Goal: Task Accomplishment & Management: Manage account settings

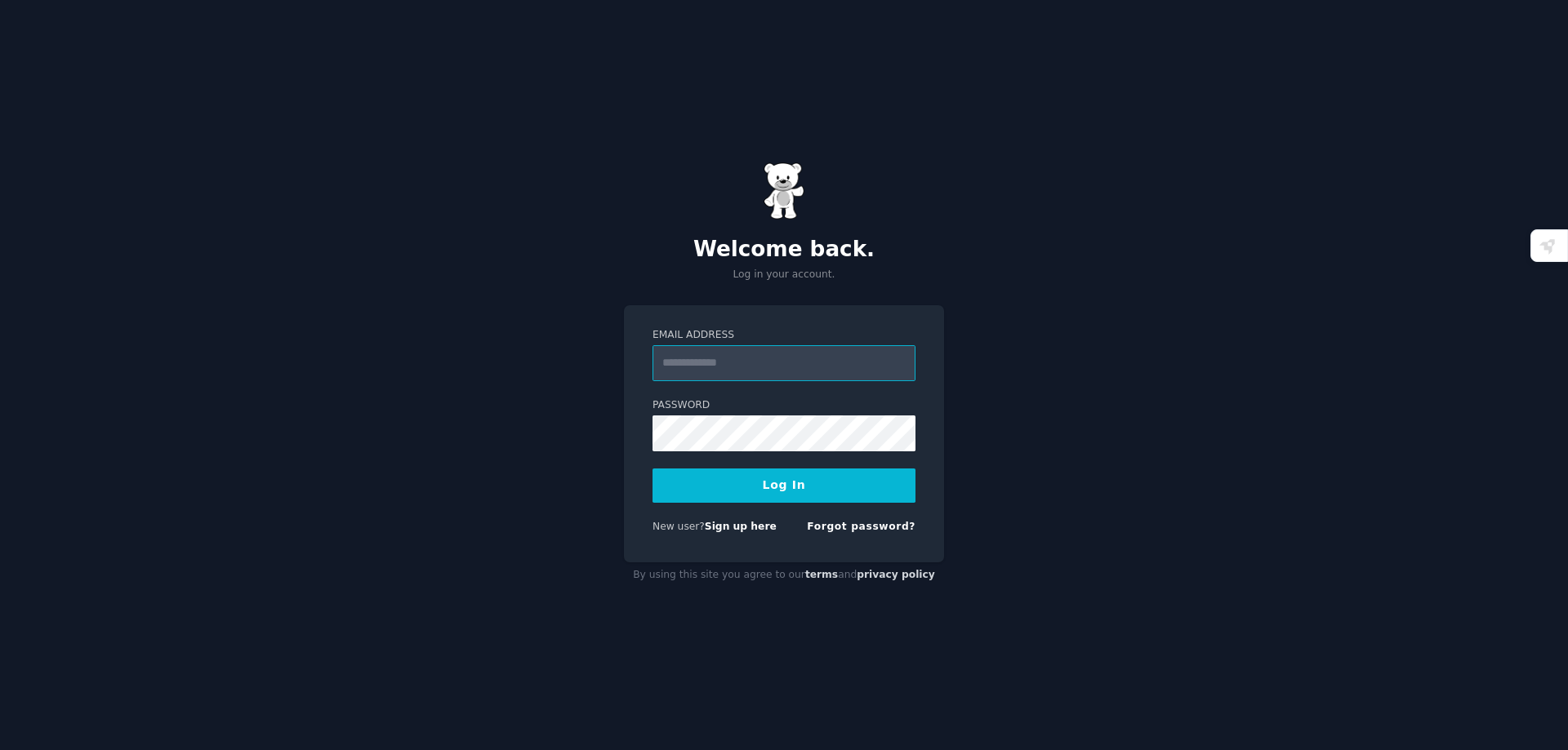
type input "**********"
click at [831, 494] on button "Log In" at bounding box center [784, 485] width 263 height 34
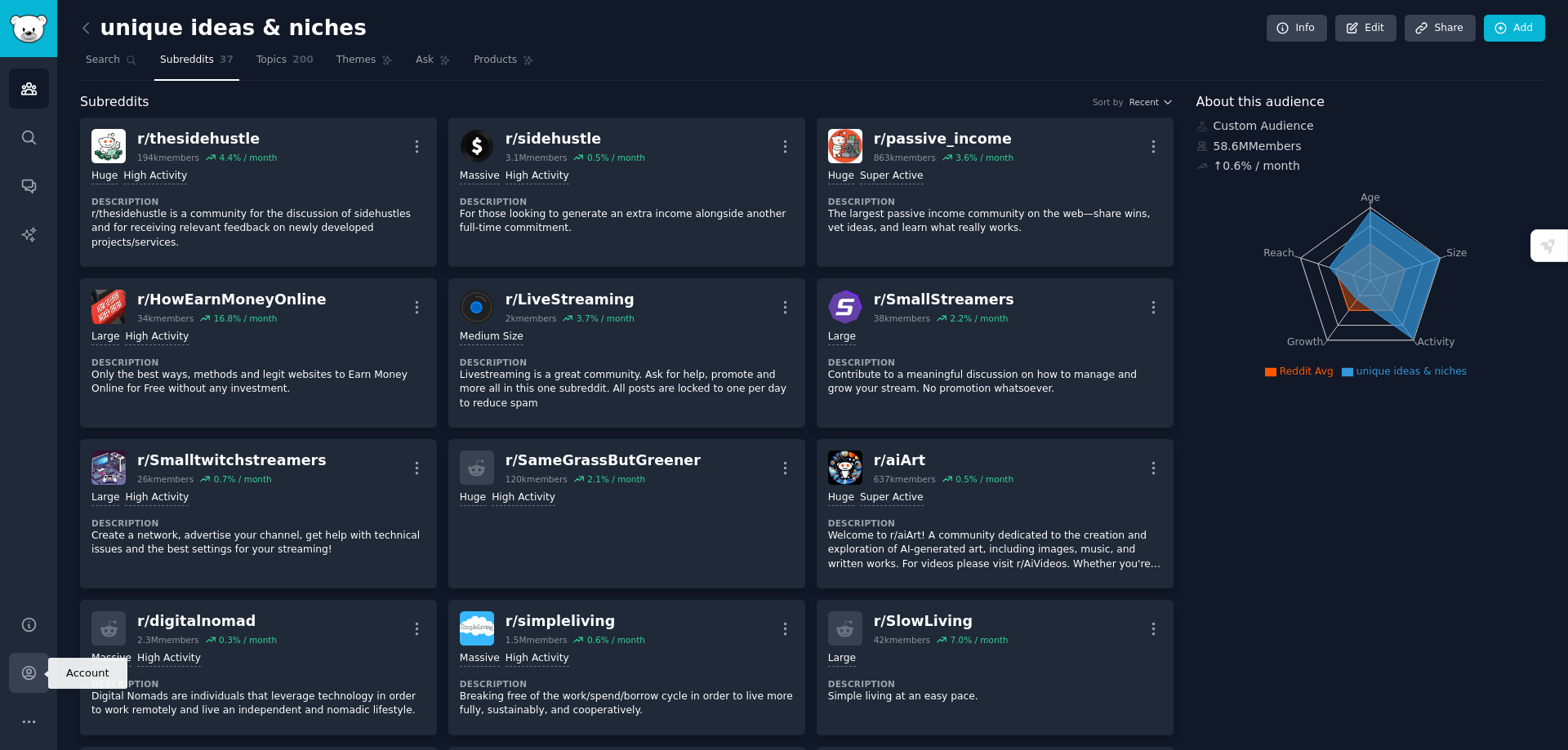
click at [27, 664] on link "Account" at bounding box center [28, 672] width 40 height 40
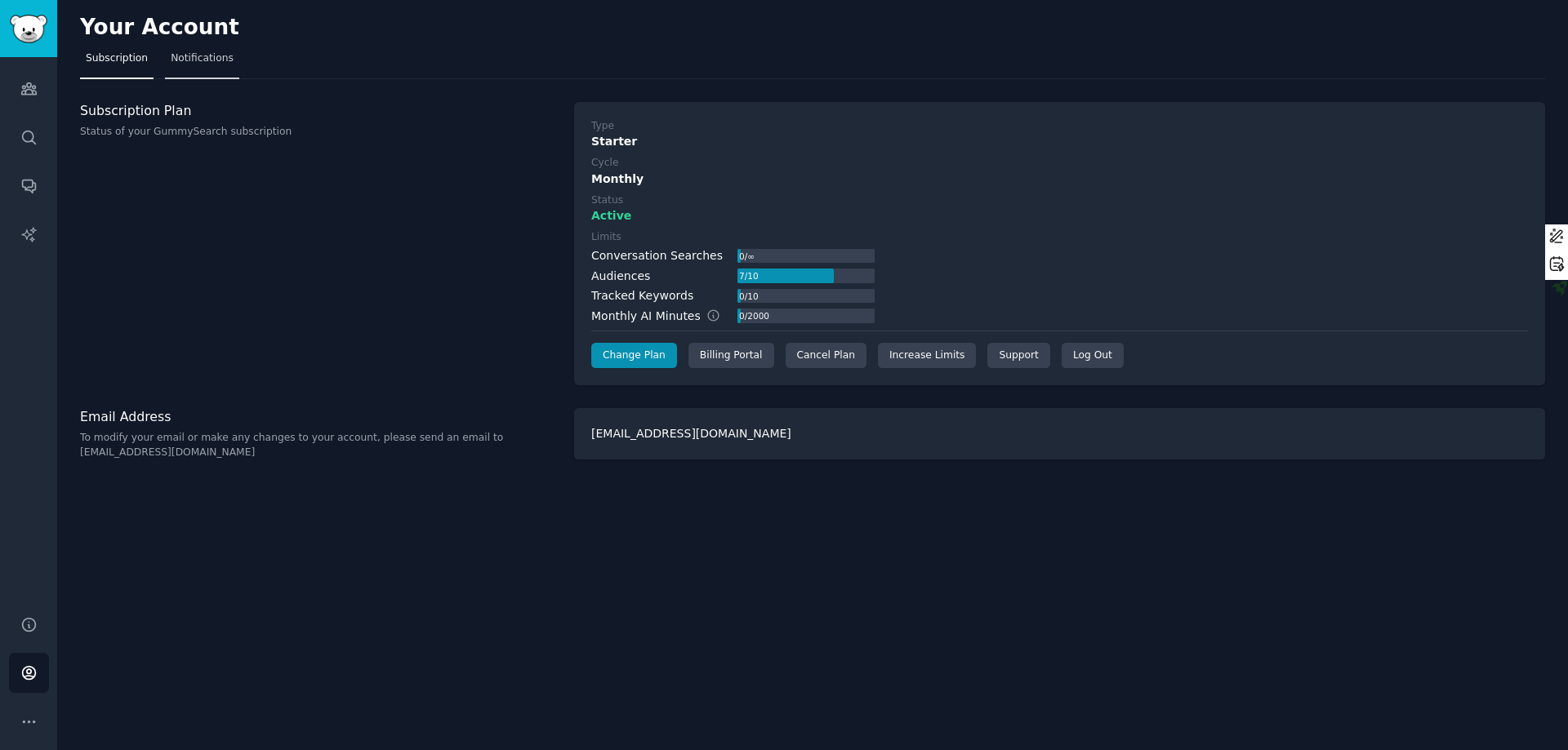
click at [184, 71] on link "Notifications" at bounding box center [202, 63] width 75 height 33
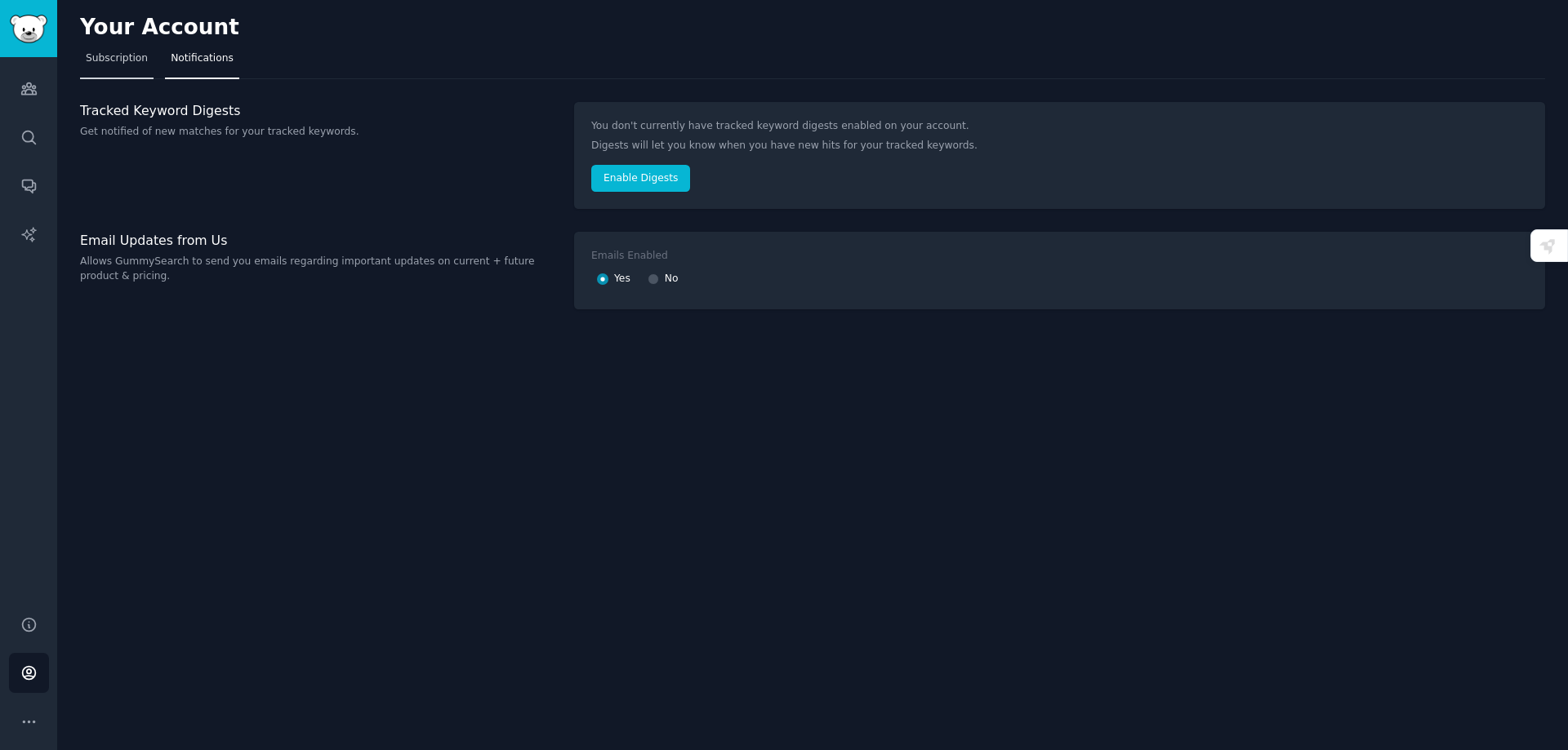
click at [128, 66] on link "Subscription" at bounding box center [116, 63] width 74 height 33
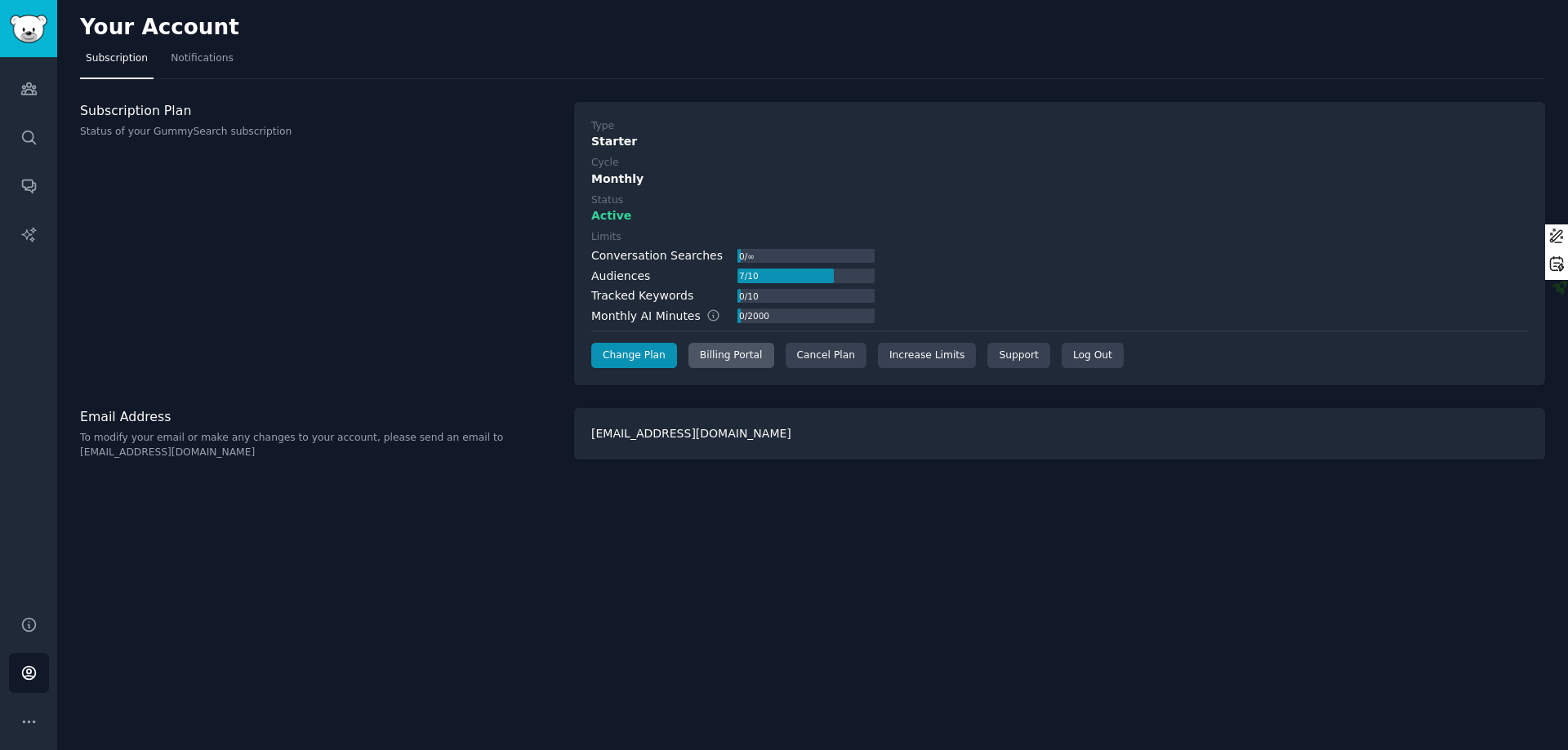
click at [746, 360] on div "Billing Portal" at bounding box center [730, 355] width 85 height 27
click at [25, 100] on link "Audiences" at bounding box center [28, 88] width 40 height 40
